Goal: Information Seeking & Learning: Learn about a topic

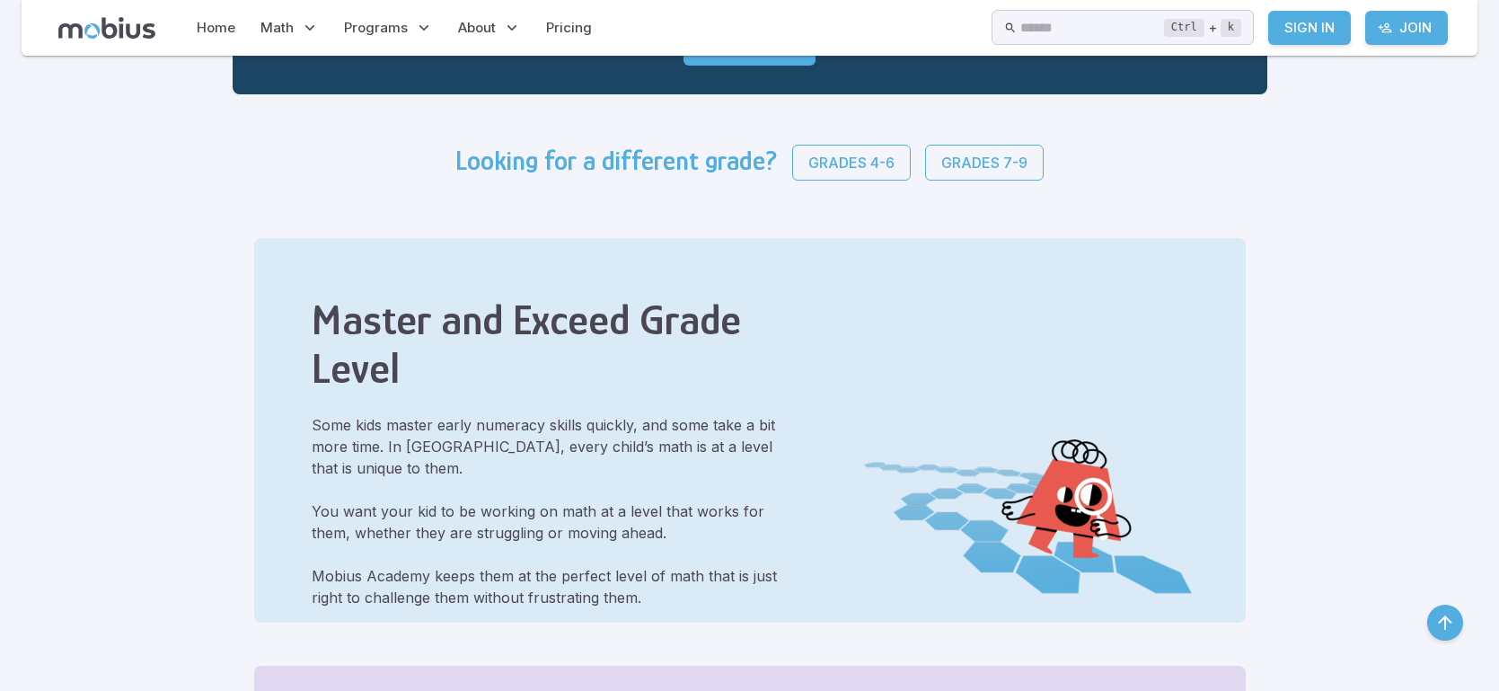
scroll to position [416, 0]
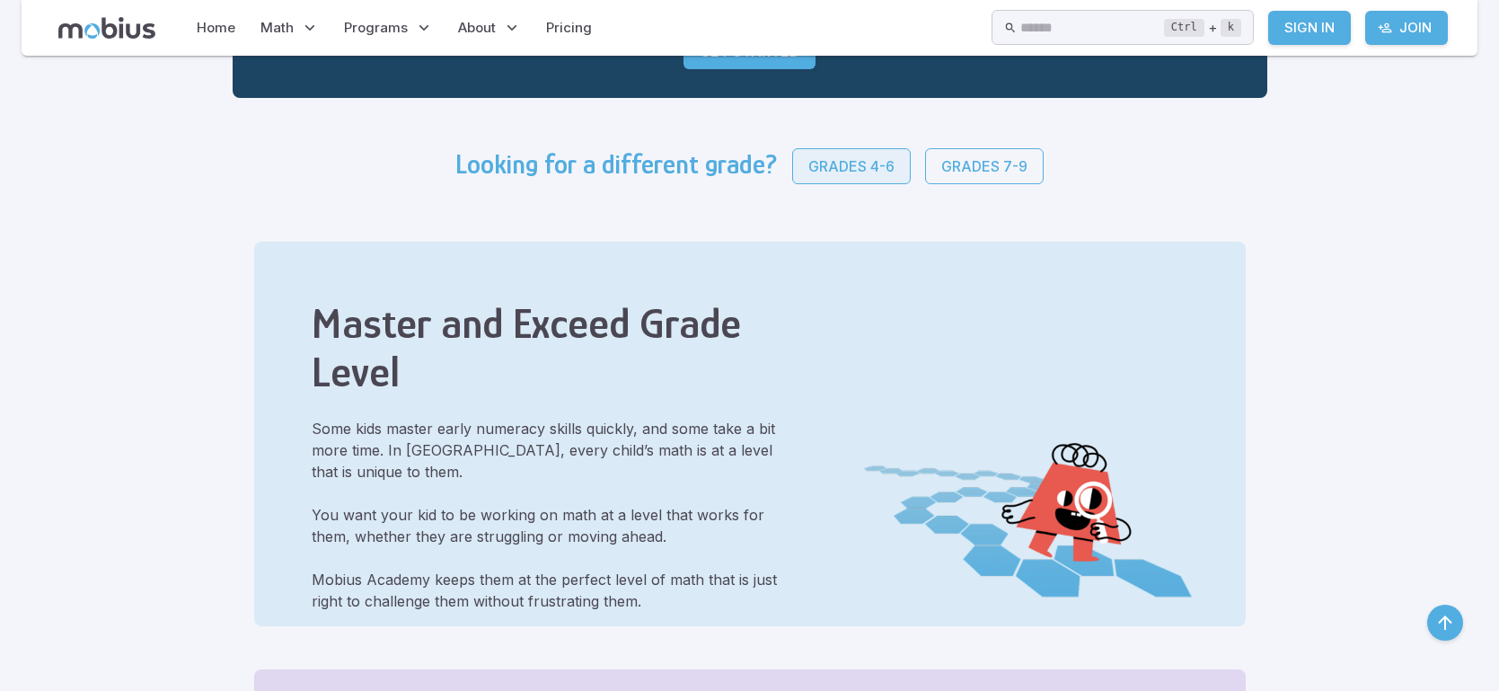
click at [838, 167] on p "Grades 4-6" at bounding box center [851, 166] width 86 height 22
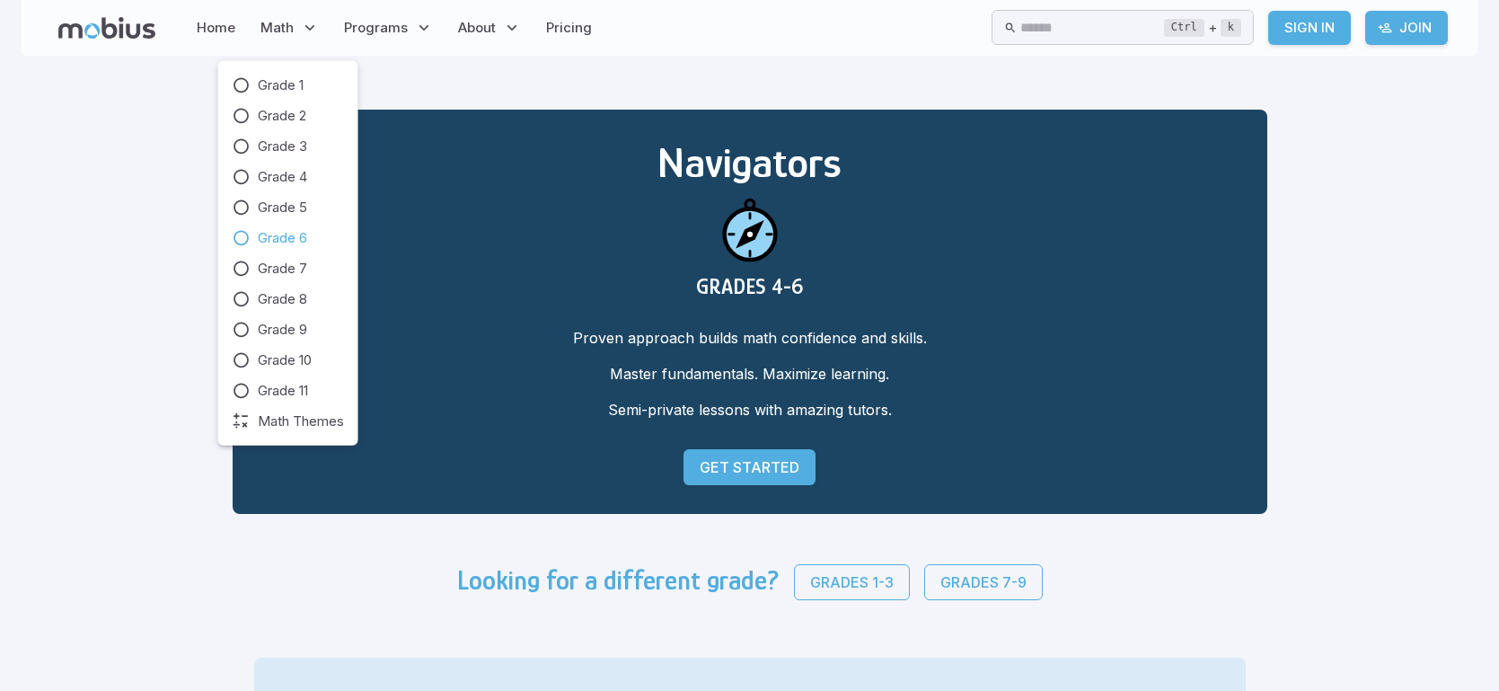
click at [275, 234] on span "Grade 6" at bounding box center [282, 238] width 49 height 20
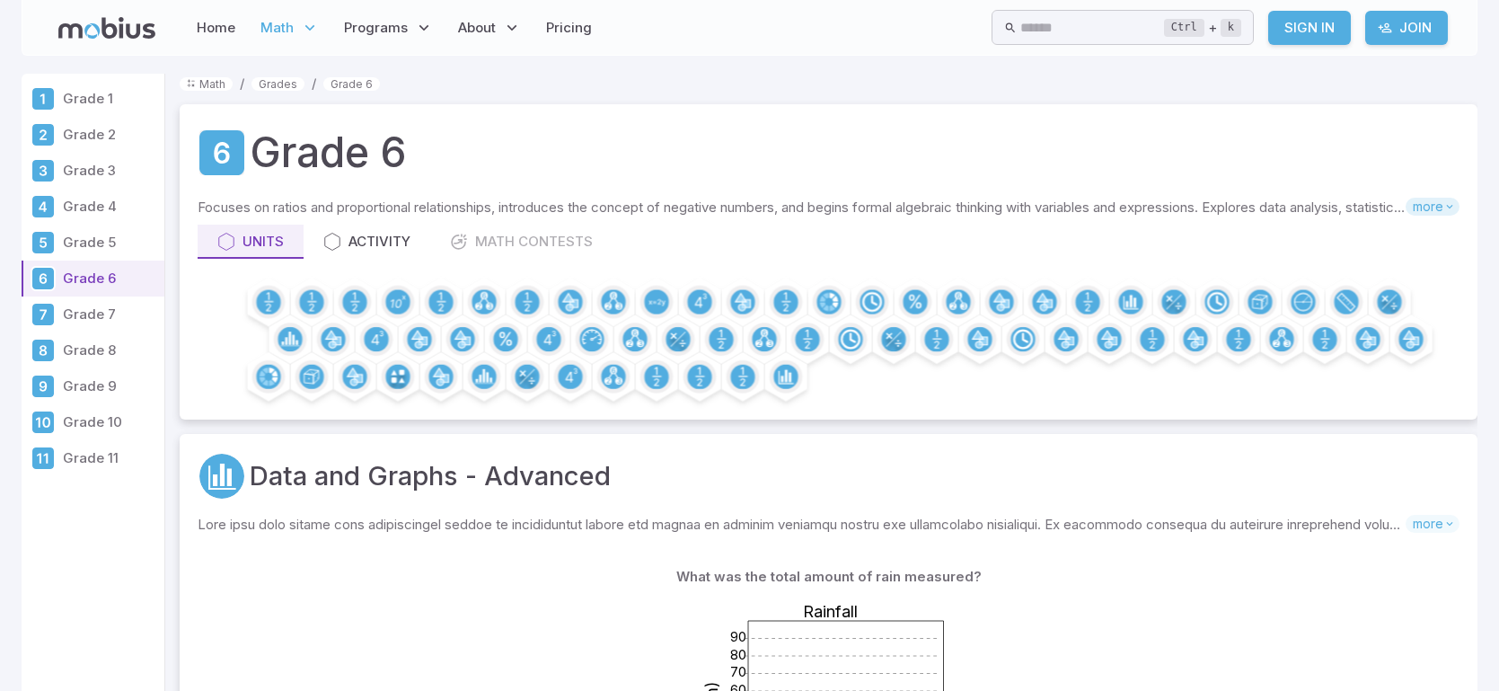
click at [1430, 207] on span "more" at bounding box center [1432, 207] width 54 height 18
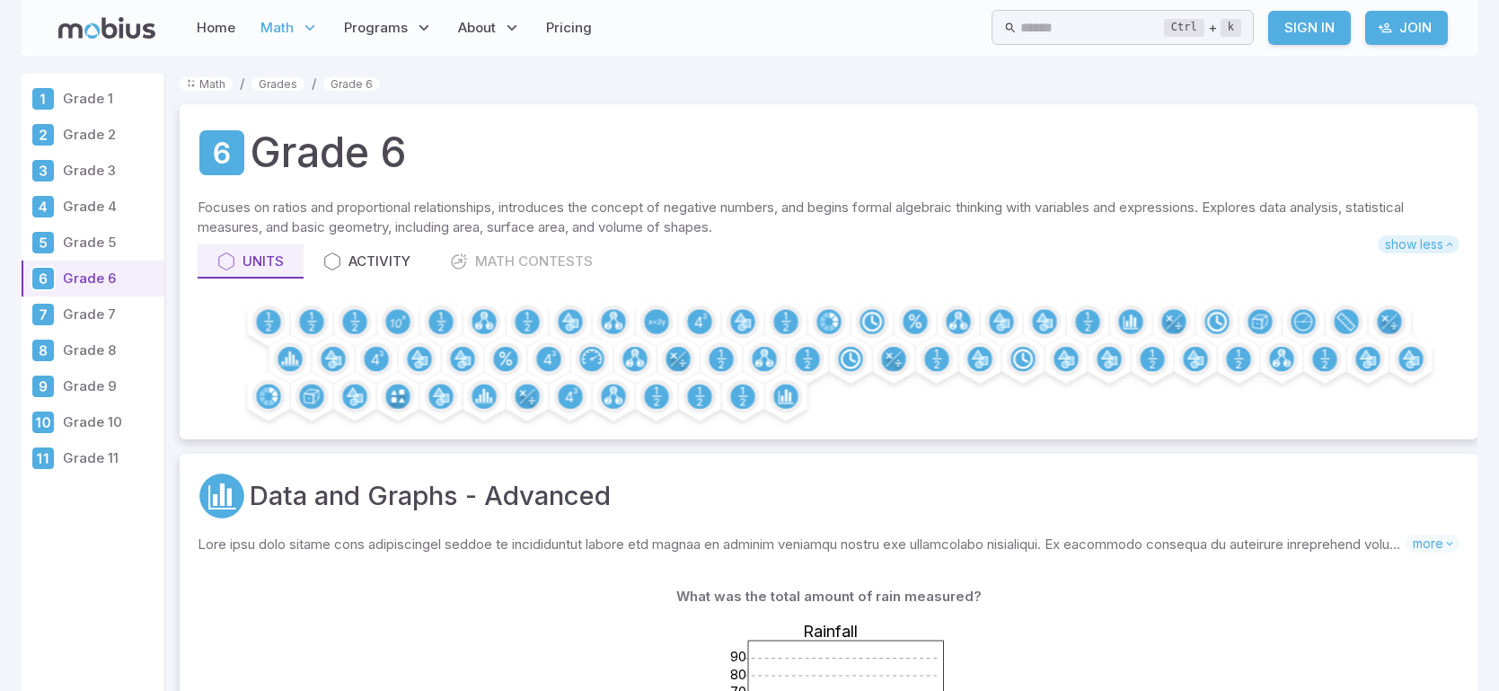
click at [1430, 207] on p "Focuses on ratios and proportional relationships, introduces the concept of neg…" at bounding box center [829, 218] width 1262 height 40
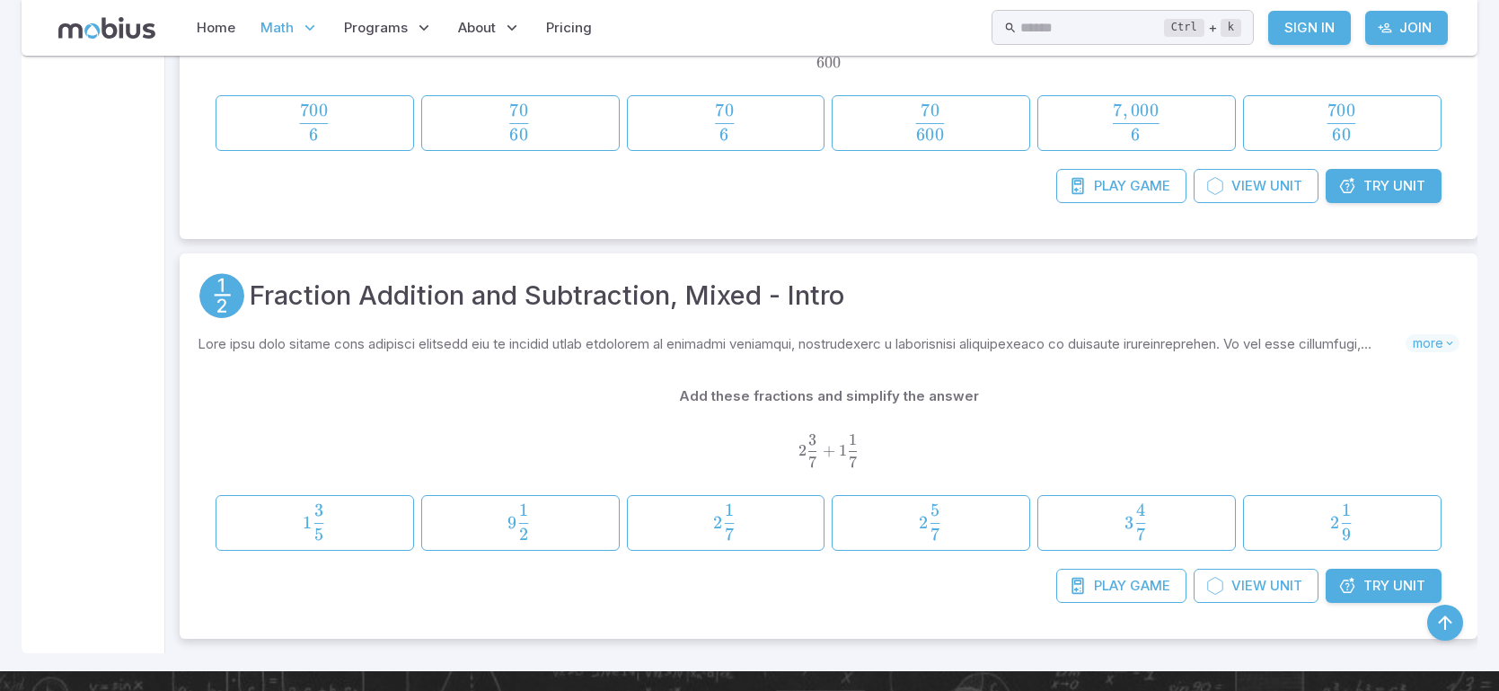
scroll to position [34714, 0]
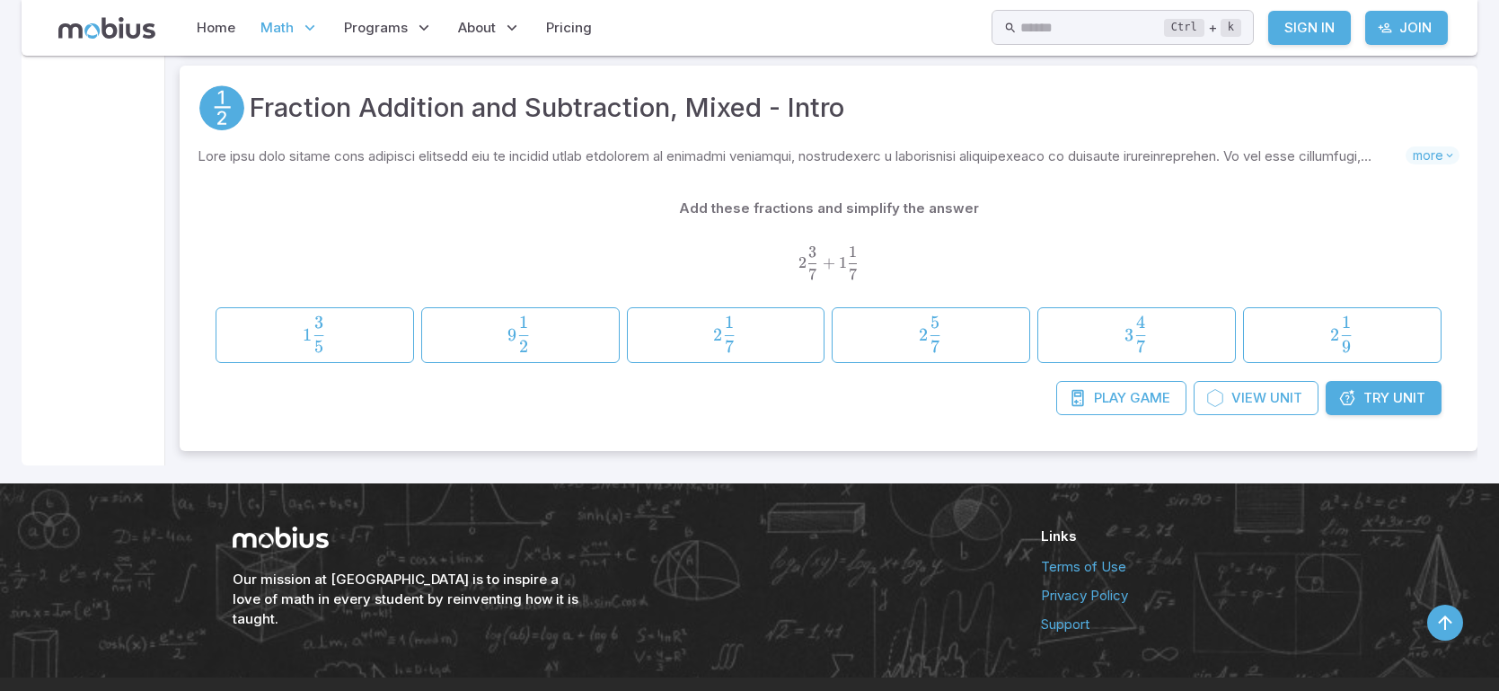
click at [1380, 388] on span "Try" at bounding box center [1376, 398] width 26 height 20
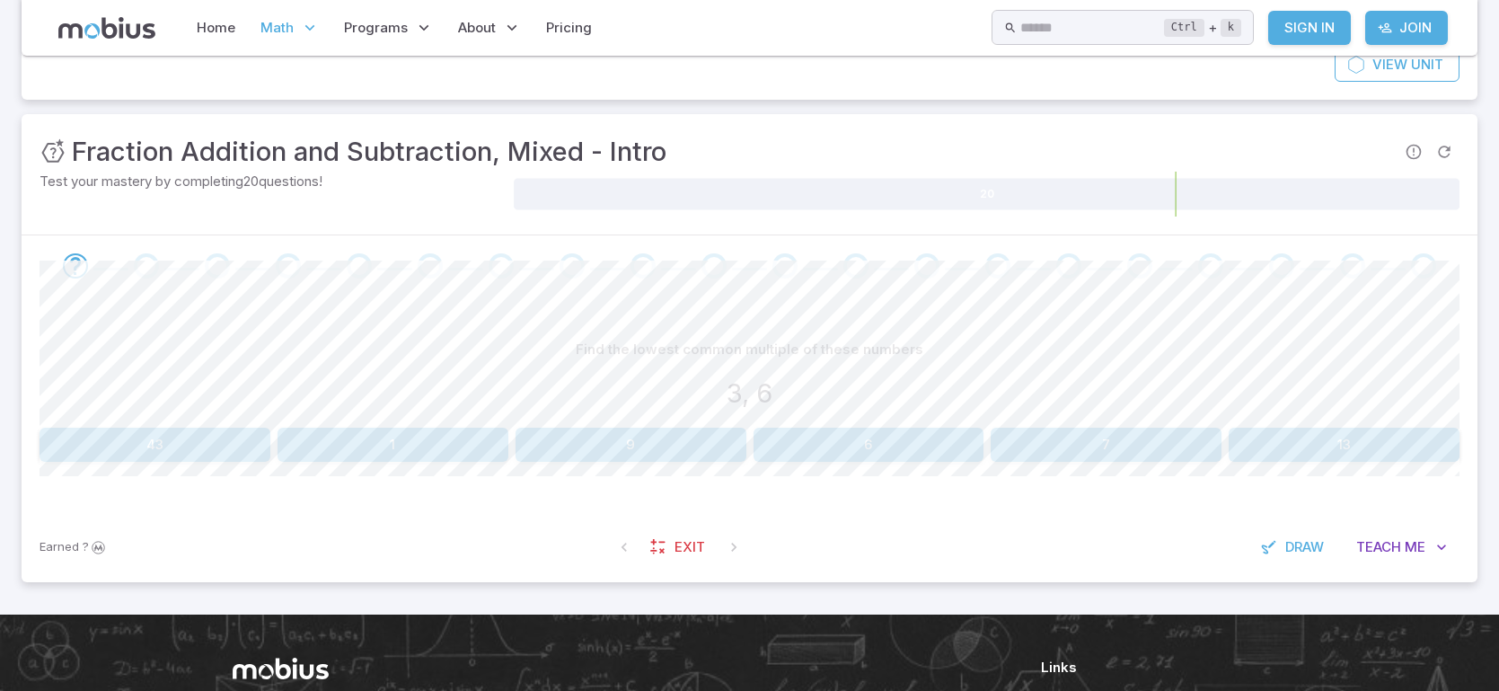
scroll to position [193, 0]
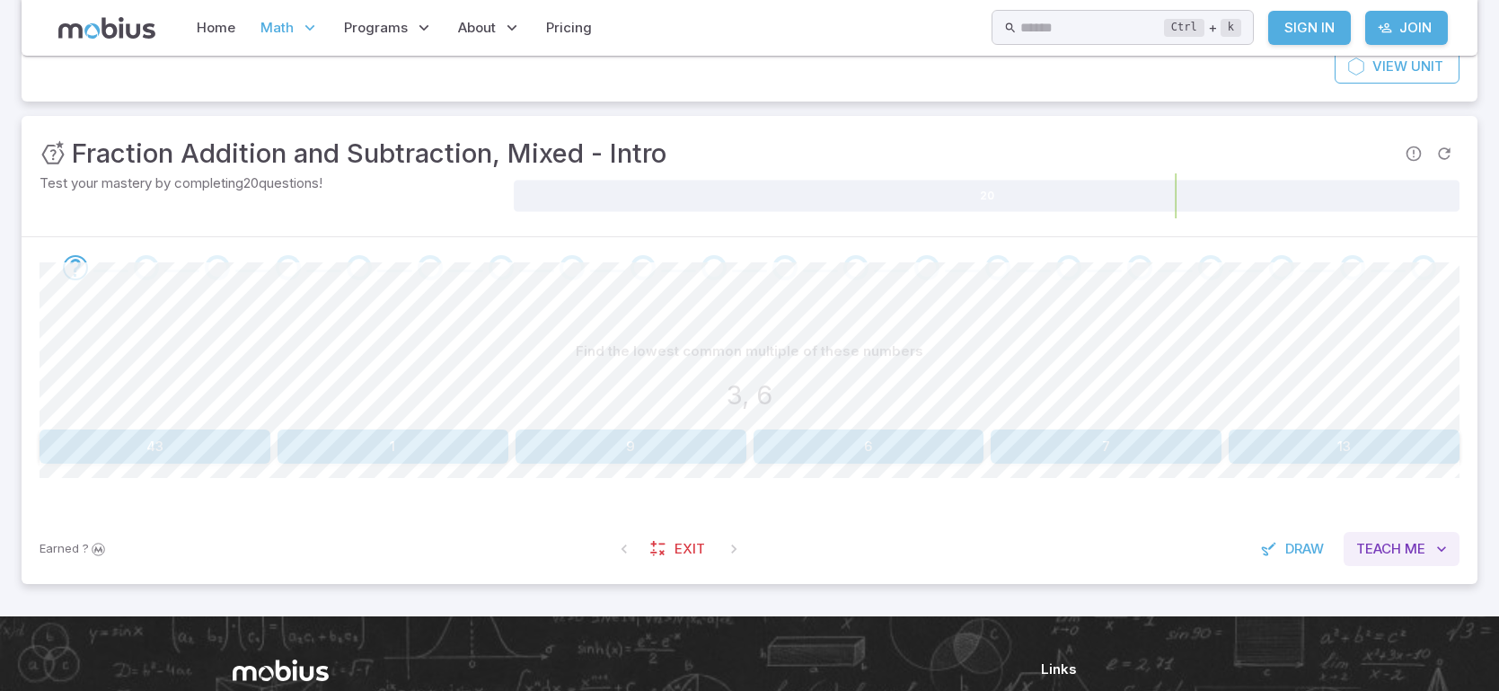
click at [1443, 550] on icon "button" at bounding box center [1441, 549] width 18 height 18
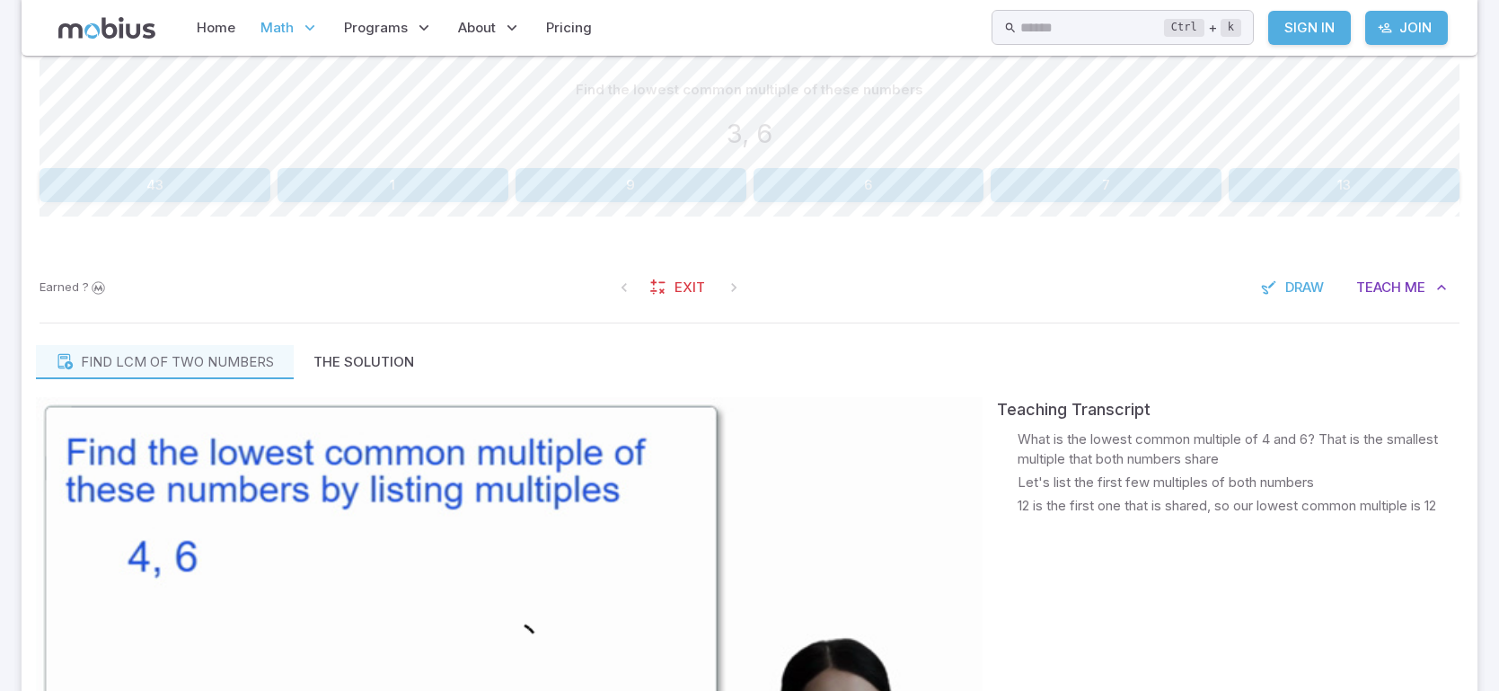
scroll to position [465, 0]
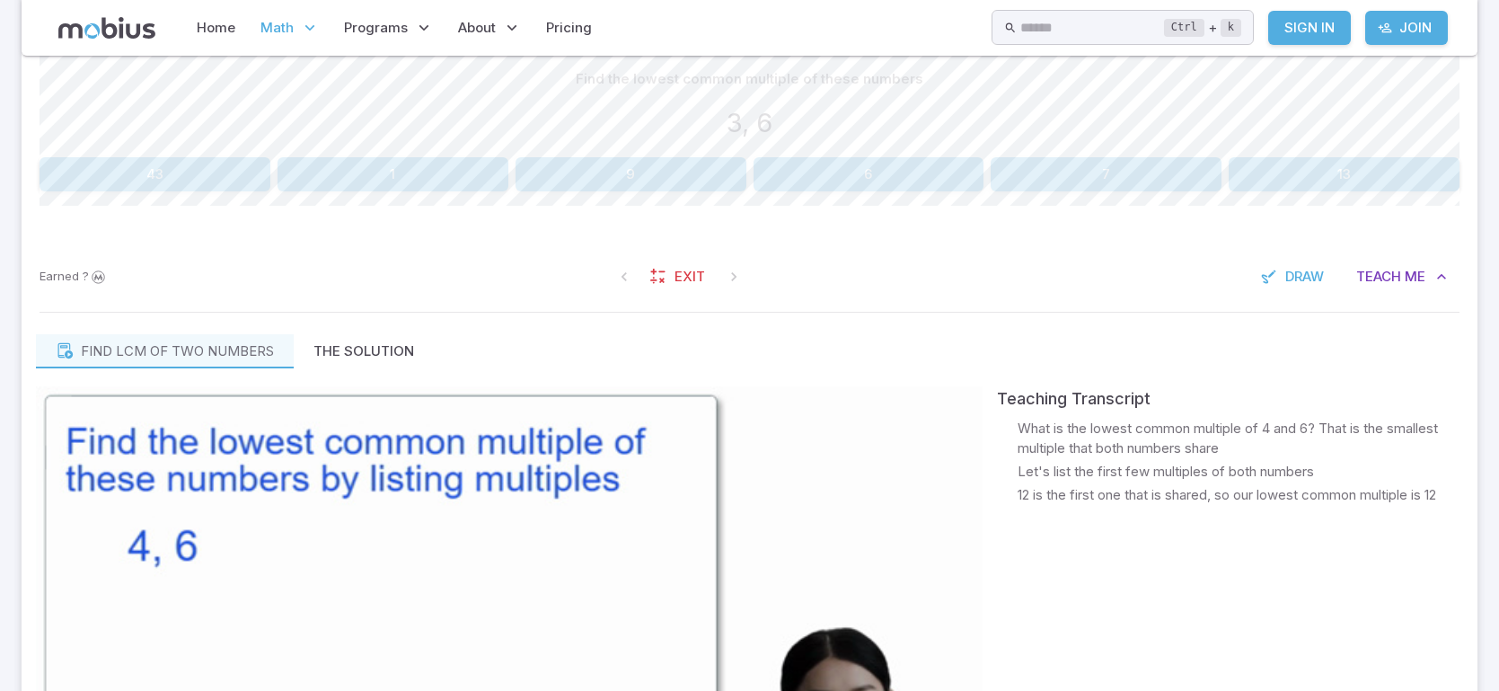
click at [886, 172] on button "6" at bounding box center [868, 174] width 231 height 34
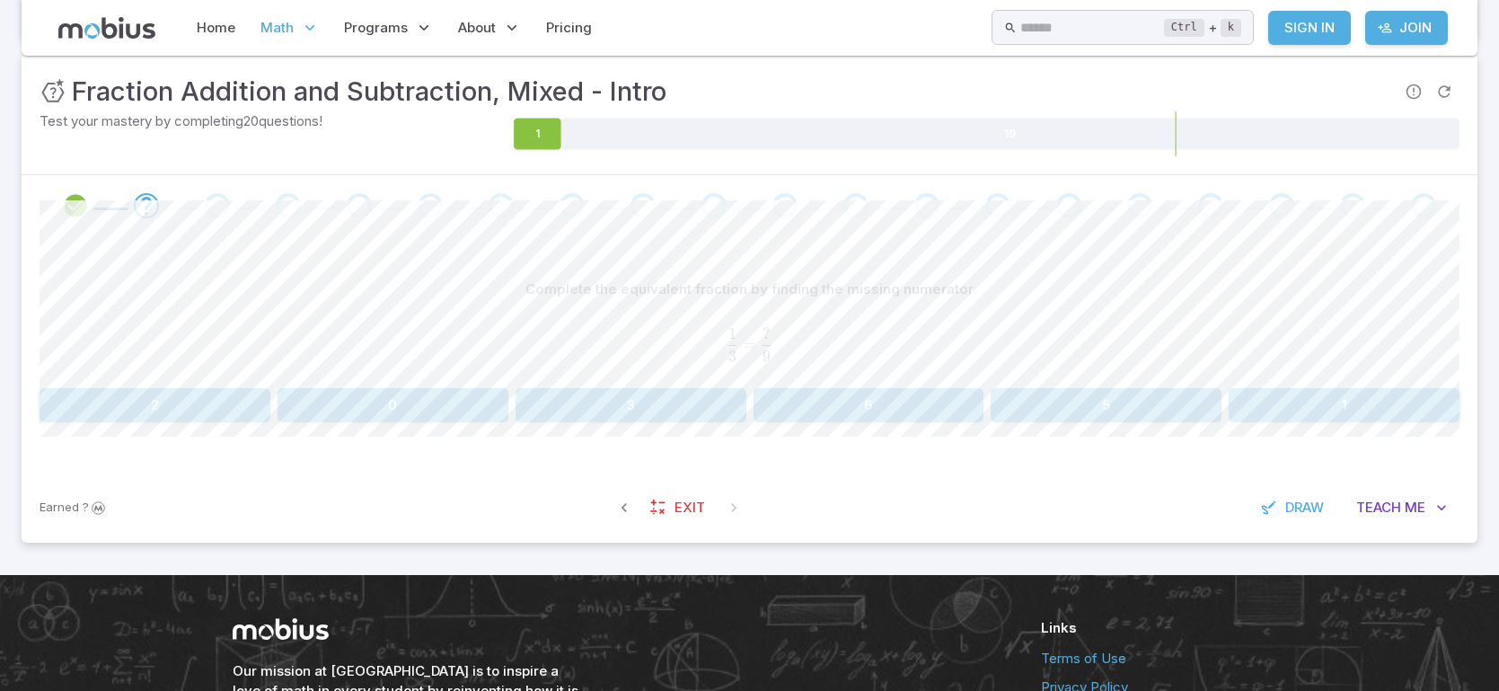
scroll to position [254, 0]
click at [702, 409] on button "3" at bounding box center [630, 406] width 231 height 34
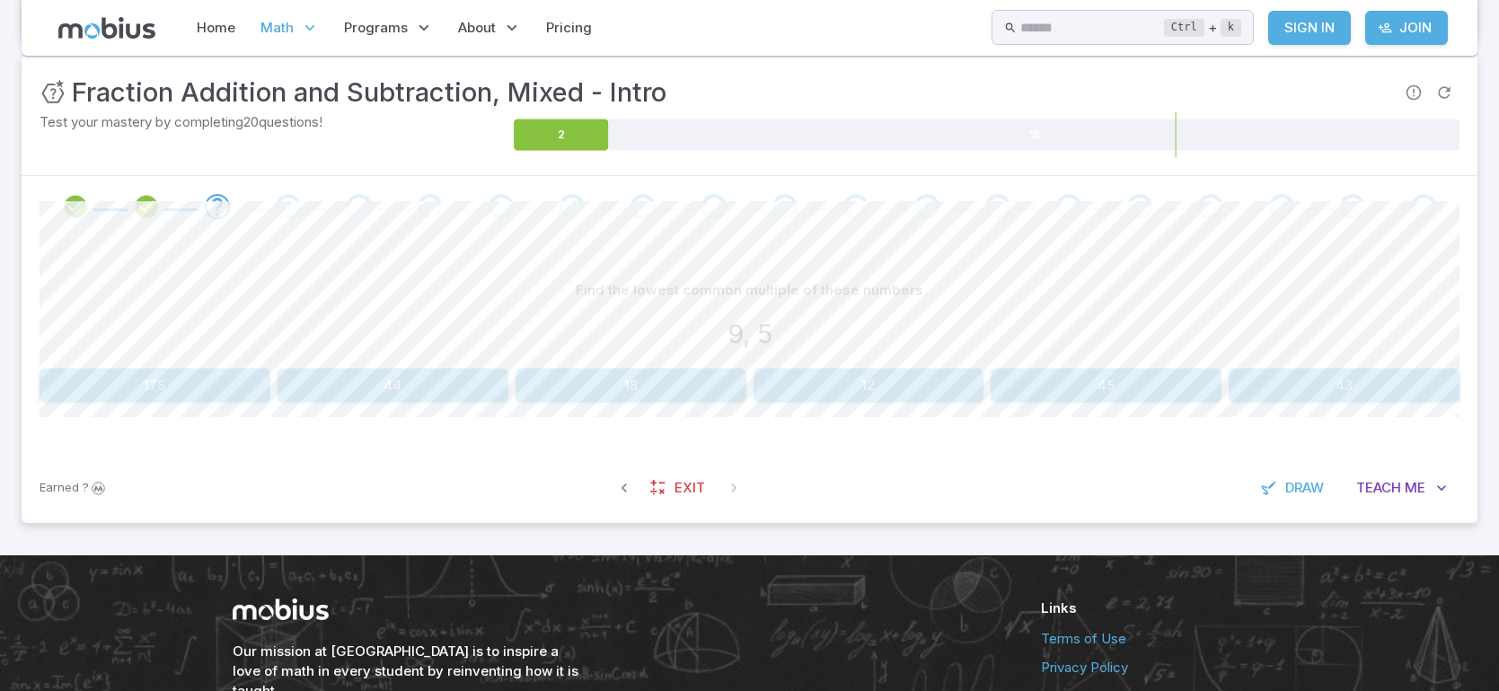
click at [614, 392] on button "18" at bounding box center [630, 385] width 231 height 34
click at [428, 393] on button "63" at bounding box center [392, 385] width 231 height 34
